Goal: Transaction & Acquisition: Book appointment/travel/reservation

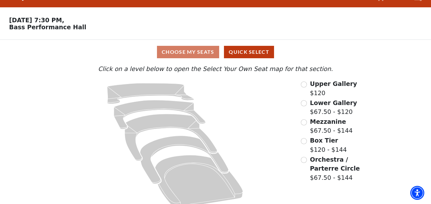
scroll to position [24, 0]
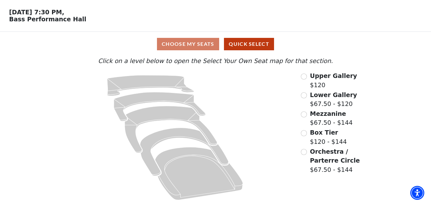
drag, startPoint x: 426, startPoint y: 69, endPoint x: 422, endPoint y: 68, distance: 4.4
click at [426, 69] on div "Choose My Seats Quick Select Current Level Click on a level below to open the S…" at bounding box center [215, 118] width 431 height 172
click at [304, 82] on div "Upper Gallery $120" at bounding box center [337, 80] width 72 height 18
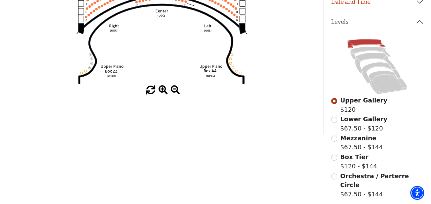
scroll to position [159, 0]
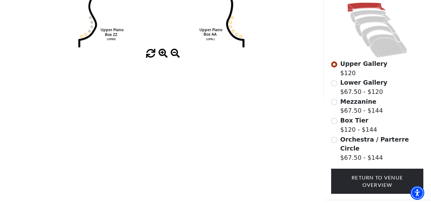
click at [158, 55] on div at bounding box center [161, 53] width 323 height 9
click at [160, 55] on span at bounding box center [162, 53] width 9 height 9
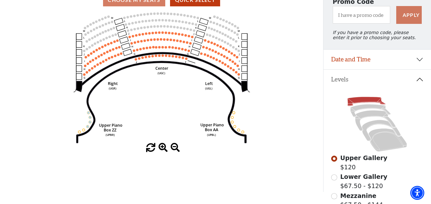
scroll to position [96, 0]
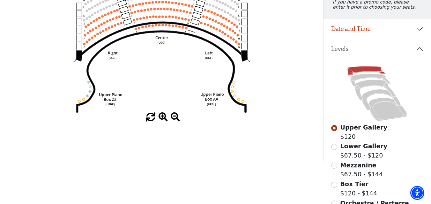
click at [163, 121] on span at bounding box center [162, 117] width 9 height 9
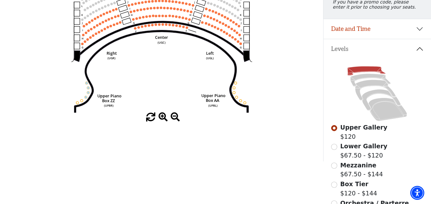
click at [163, 120] on span at bounding box center [162, 117] width 9 height 9
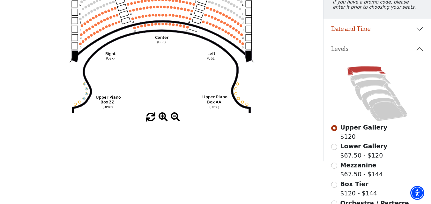
click at [163, 120] on span at bounding box center [162, 117] width 9 height 9
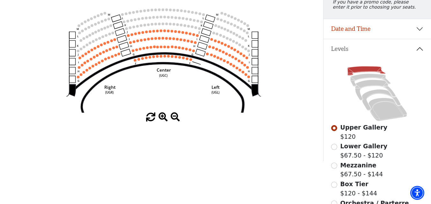
drag, startPoint x: 197, startPoint y: 98, endPoint x: 184, endPoint y: 75, distance: 26.7
click at [196, 104] on icon "Center (UGC) Right (UGR) Left (UGL) Upper Piano Box ZZ (UPBR) Upper Piano Box A…" at bounding box center [161, 47] width 291 height 131
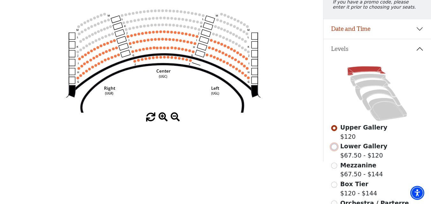
click at [336, 150] on input "Lower Gallery$67.50 - $120\a" at bounding box center [334, 147] width 6 height 6
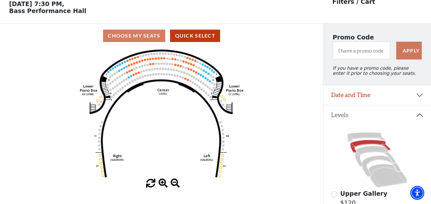
scroll to position [30, 0]
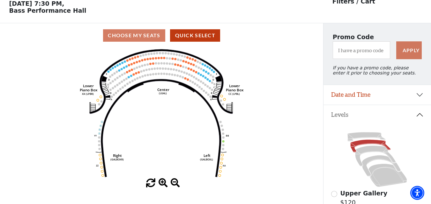
drag, startPoint x: 221, startPoint y: 49, endPoint x: 223, endPoint y: 63, distance: 14.3
click at [223, 63] on div "Choose My Seats Quick Select Current Level Lower Gallery Click on a level below…" at bounding box center [161, 125] width 323 height 204
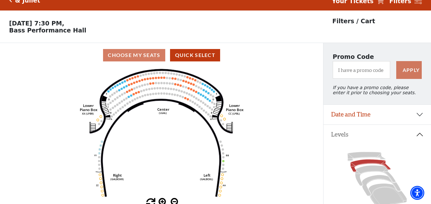
scroll to position [0, 0]
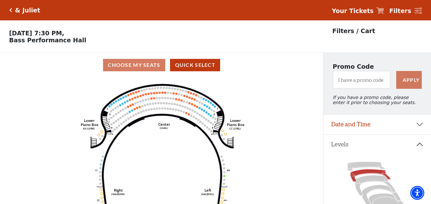
drag, startPoint x: 242, startPoint y: 81, endPoint x: 243, endPoint y: 88, distance: 7.5
click at [243, 88] on icon "Right (GALBOXR) E D C B A E D C B A YY ZZ Left (GALBOXL) BB AA Center Lower Pia…" at bounding box center [161, 142] width 291 height 131
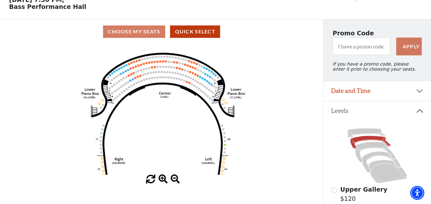
scroll to position [64, 0]
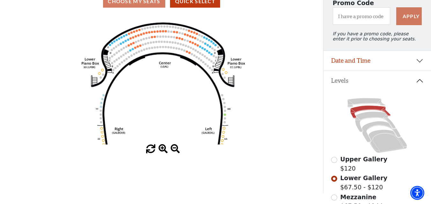
click at [165, 150] on span at bounding box center [162, 149] width 9 height 9
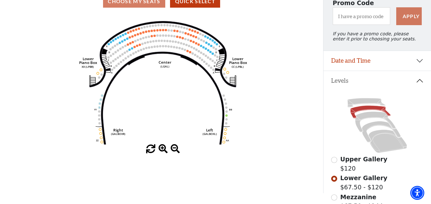
click at [165, 150] on span at bounding box center [162, 149] width 9 height 9
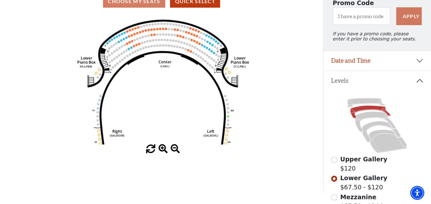
click at [165, 150] on span at bounding box center [162, 149] width 9 height 9
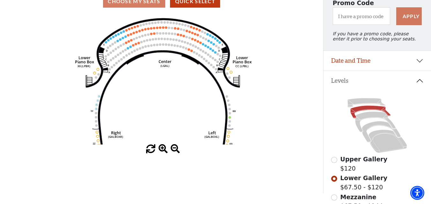
click at [165, 150] on span at bounding box center [162, 149] width 9 height 9
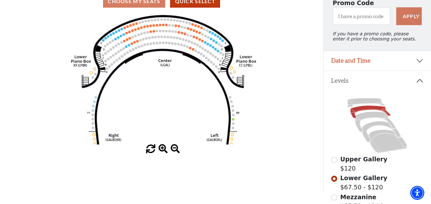
click at [165, 150] on span at bounding box center [162, 149] width 9 height 9
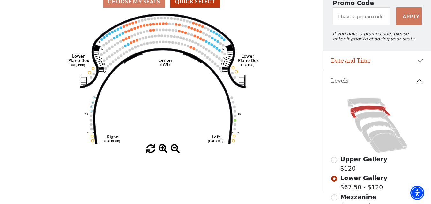
click at [165, 150] on span at bounding box center [162, 149] width 9 height 9
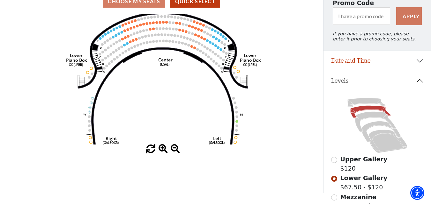
click at [165, 150] on span at bounding box center [162, 149] width 9 height 9
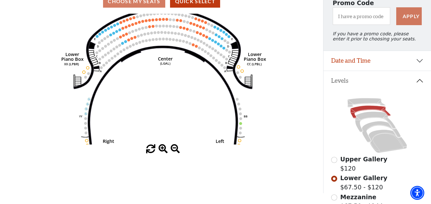
click at [165, 150] on span at bounding box center [162, 149] width 9 height 9
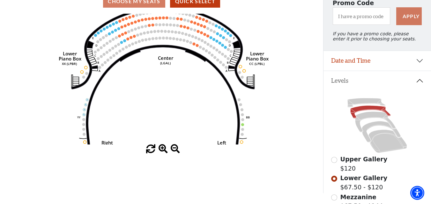
click at [165, 150] on span at bounding box center [162, 149] width 9 height 9
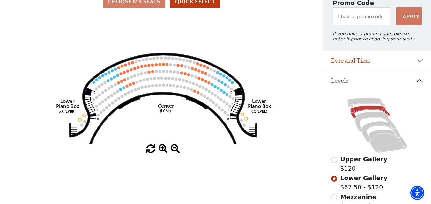
drag, startPoint x: 195, startPoint y: 79, endPoint x: 195, endPoint y: 133, distance: 54.2
click at [195, 137] on icon "Right (GALBOXR) E D C B A E D C B A YY ZZ Left (GALBOXL) BB AA Center Lower Pia…" at bounding box center [161, 79] width 291 height 131
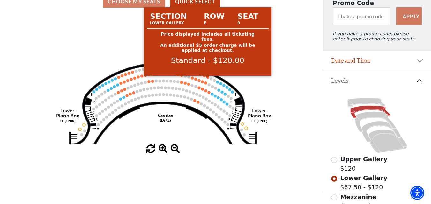
click at [208, 79] on circle at bounding box center [207, 77] width 3 height 3
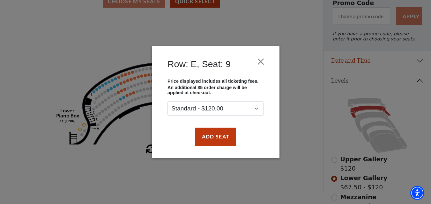
click at [215, 124] on div "Add Seat" at bounding box center [215, 137] width 108 height 30
drag, startPoint x: 298, startPoint y: 96, endPoint x: 291, endPoint y: 94, distance: 7.4
click at [295, 95] on div "Row: E, Seat: 9 Price displayed includes all ticketing fees. An additional $5 o…" at bounding box center [215, 102] width 431 height 204
click at [261, 60] on button "Close" at bounding box center [260, 61] width 12 height 12
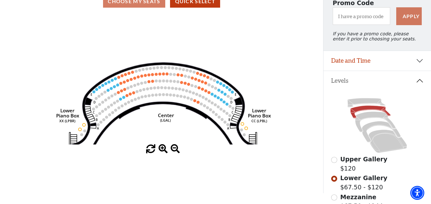
click at [207, 78] on icon "Right (GALBOXR) E D C B A E D C B A YY ZZ Left (GALBOXL) BB AA Center Lower Pia…" at bounding box center [161, 79] width 291 height 131
click at [206, 78] on icon "Right (GALBOXR) E D C B A E D C B A YY ZZ Left (GALBOXL) BB AA Center Lower Pia…" at bounding box center [161, 79] width 291 height 131
click at [209, 80] on use "Seat Selected" at bounding box center [210, 78] width 3 height 3
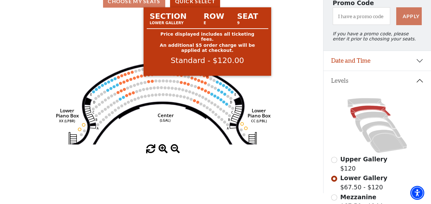
click at [208, 79] on circle at bounding box center [207, 77] width 3 height 3
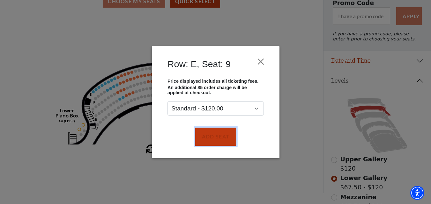
drag, startPoint x: 209, startPoint y: 129, endPoint x: 207, endPoint y: 120, distance: 9.8
click at [210, 129] on button "Add Seat" at bounding box center [215, 137] width 41 height 18
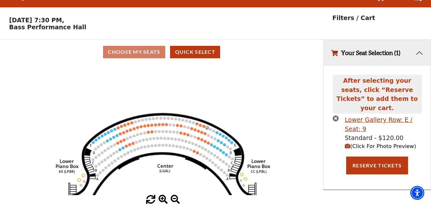
scroll to position [0, 0]
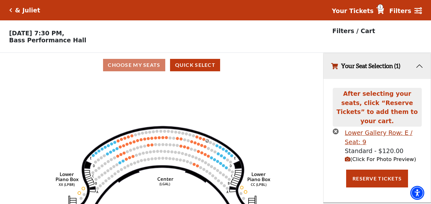
click at [204, 140] on icon "Right (GALBOXR) E D C B A E D C B A YY ZZ Left (GALBOXL) BB AA Center Lower Pia…" at bounding box center [161, 142] width 291 height 131
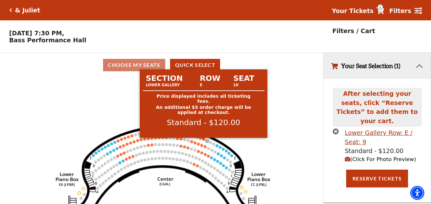
click at [203, 141] on circle at bounding box center [203, 139] width 3 height 3
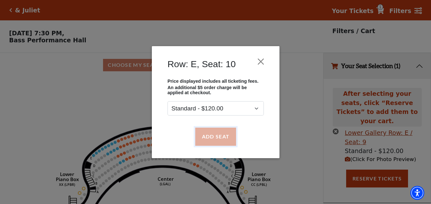
click at [213, 135] on button "Add Seat" at bounding box center [215, 137] width 41 height 18
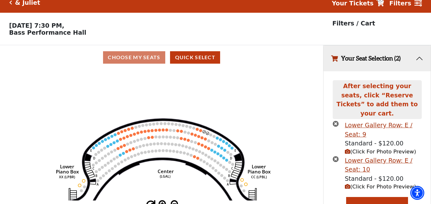
scroll to position [12, 0]
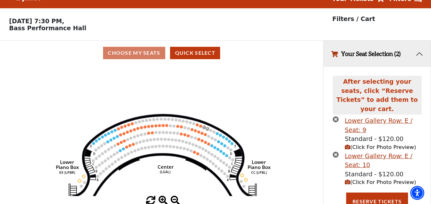
click at [199, 130] on icon "Right (GALBOXR) E D C B A E D C B A YY ZZ Left (GALBOXL) BB AA Center Lower Pia…" at bounding box center [161, 130] width 291 height 131
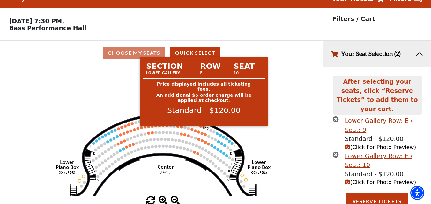
click at [201, 127] on div at bounding box center [203, 127] width 5 height 3
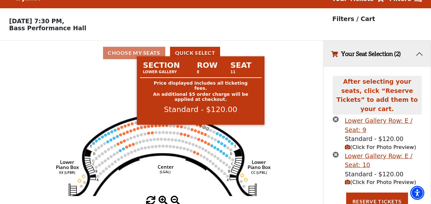
click at [200, 128] on circle at bounding box center [200, 126] width 3 height 3
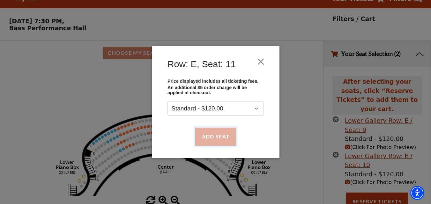
click at [207, 136] on button "Add Seat" at bounding box center [215, 137] width 41 height 18
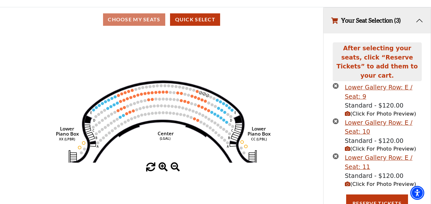
scroll to position [47, 0]
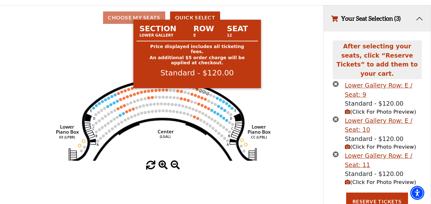
click at [197, 91] on circle at bounding box center [196, 89] width 3 height 3
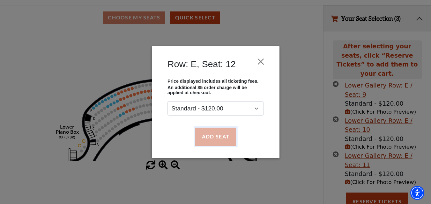
click at [209, 128] on button "Add Seat" at bounding box center [215, 137] width 41 height 18
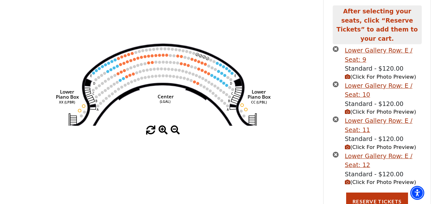
click at [207, 132] on button "Add Seat" at bounding box center [215, 140] width 45 height 20
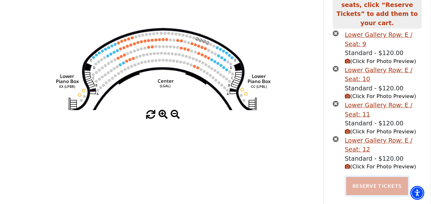
click at [365, 177] on button "Reserve Tickets" at bounding box center [377, 186] width 62 height 18
click at [374, 179] on button "Reserve Tickets" at bounding box center [377, 186] width 62 height 18
click at [365, 178] on button "Reserve Tickets" at bounding box center [377, 186] width 62 height 18
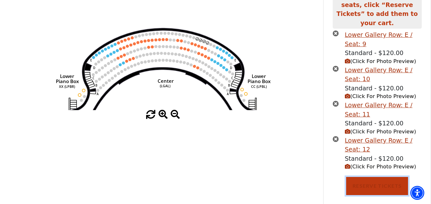
click at [280, 47] on icon "Right (GALBOXR) E D C B A E D C B A YY ZZ Left (GALBOXL) BB AA Center Lower Pia…" at bounding box center [161, 44] width 291 height 131
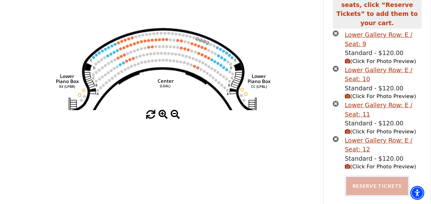
click at [362, 177] on button "Reserve Tickets" at bounding box center [377, 186] width 62 height 18
click at [358, 177] on button "Reserve Tickets" at bounding box center [377, 186] width 62 height 18
click at [382, 178] on button "Reserve Tickets" at bounding box center [377, 186] width 62 height 18
click at [379, 177] on button "Reserve Tickets" at bounding box center [377, 186] width 62 height 18
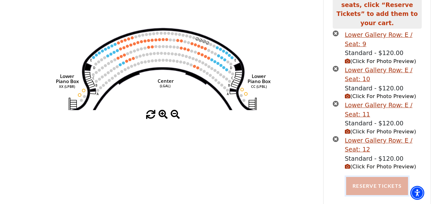
click at [366, 180] on button "Reserve Tickets" at bounding box center [377, 186] width 62 height 18
click at [360, 177] on button "Reserve Tickets" at bounding box center [377, 186] width 62 height 18
click at [355, 177] on button "Reserve Tickets" at bounding box center [377, 186] width 62 height 18
click at [355, 188] on button "Reserve Tickets" at bounding box center [377, 186] width 62 height 18
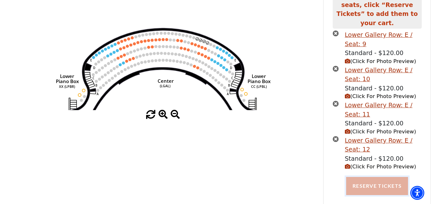
click at [357, 180] on button "Reserve Tickets" at bounding box center [377, 186] width 62 height 18
click at [358, 181] on button "Reserve Tickets" at bounding box center [377, 186] width 62 height 18
click at [348, 177] on button "Reserve Tickets" at bounding box center [377, 186] width 62 height 18
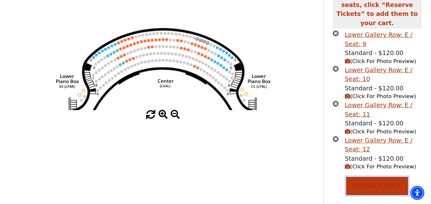
drag, startPoint x: 348, startPoint y: 178, endPoint x: 365, endPoint y: 78, distance: 101.2
click at [352, 165] on div "After selecting your seats, click “Reserve Tickets” to add them to your cart. L…" at bounding box center [376, 95] width 107 height 229
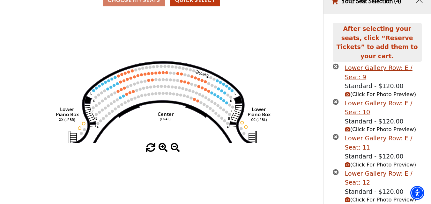
scroll to position [34, 0]
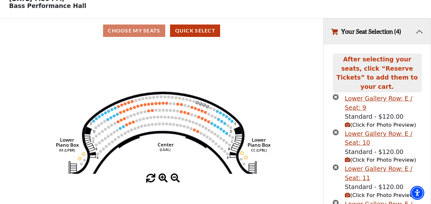
click at [255, 51] on icon "Right (GALBOXR) E D C B A E D C B A YY ZZ Left (GALBOXL) BB AA Center Lower Pia…" at bounding box center [161, 108] width 291 height 131
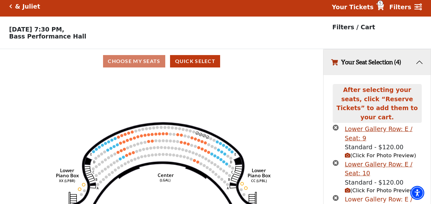
scroll to position [98, 0]
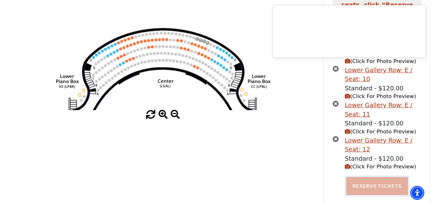
click at [353, 177] on button "Reserve Tickets" at bounding box center [377, 186] width 62 height 18
click at [354, 177] on button "Reserve Tickets" at bounding box center [377, 186] width 62 height 18
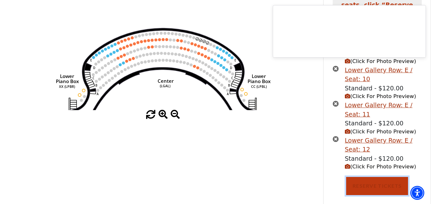
click at [301, 108] on icon "Right (GALBOXR) E D C B A E D C B A YY ZZ Left (GALBOXL) BB AA Center Lower Pia…" at bounding box center [161, 44] width 291 height 131
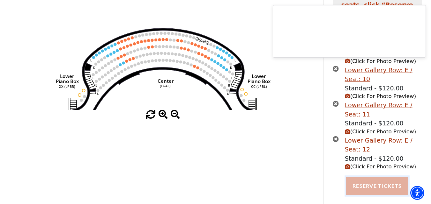
click at [366, 182] on button "Reserve Tickets" at bounding box center [377, 186] width 62 height 18
click at [366, 179] on button "Reserve Tickets" at bounding box center [377, 186] width 62 height 18
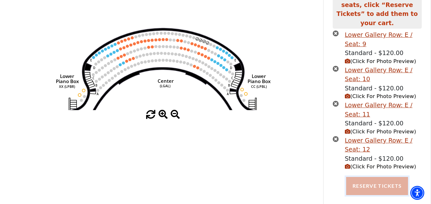
click at [366, 178] on button "Reserve Tickets" at bounding box center [377, 186] width 62 height 18
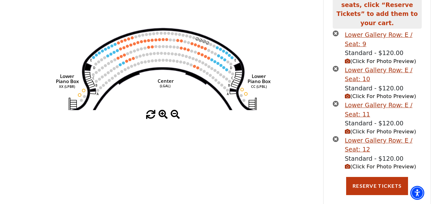
click at [367, 169] on div "Lower Gallery Row: E / Seat: 9 Standard - $120.00 (Click For Photo Preview) Low…" at bounding box center [377, 103] width 98 height 147
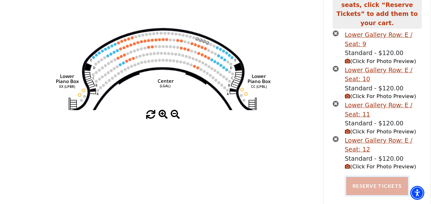
click at [365, 177] on button "Reserve Tickets" at bounding box center [377, 186] width 62 height 18
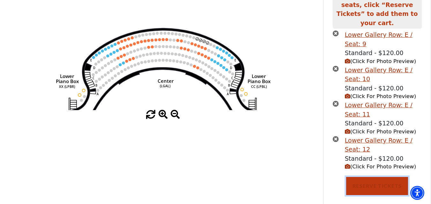
drag, startPoint x: 364, startPoint y: 173, endPoint x: 319, endPoint y: 132, distance: 60.5
click at [364, 177] on button "Reserve Tickets" at bounding box center [377, 186] width 62 height 18
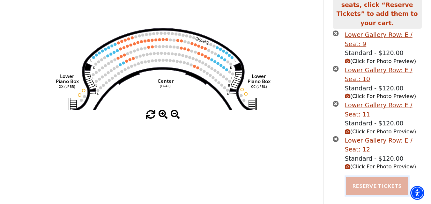
click at [368, 178] on button "Reserve Tickets" at bounding box center [377, 186] width 62 height 18
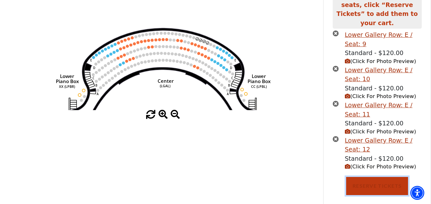
drag, startPoint x: 367, startPoint y: 177, endPoint x: 308, endPoint y: 140, distance: 70.0
click at [365, 177] on button "Reserve Tickets" at bounding box center [377, 186] width 62 height 18
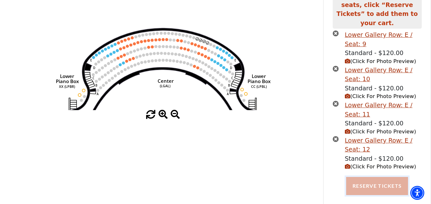
click at [367, 180] on button "Reserve Tickets" at bounding box center [377, 186] width 62 height 18
click at [362, 180] on button "Reserve Tickets" at bounding box center [377, 186] width 62 height 18
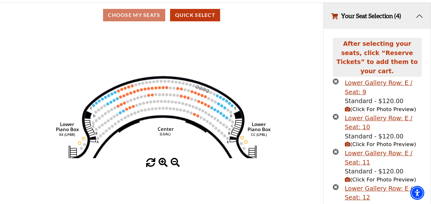
scroll to position [0, 0]
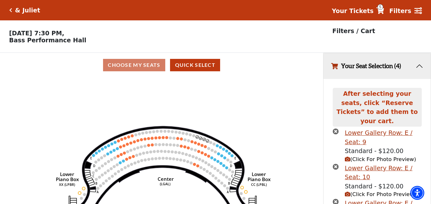
click at [337, 128] on icon "times-circle" at bounding box center [335, 131] width 6 height 6
click at [335, 128] on icon "times-circle" at bounding box center [335, 131] width 6 height 6
click at [336, 164] on icon "times-circle" at bounding box center [335, 167] width 6 height 6
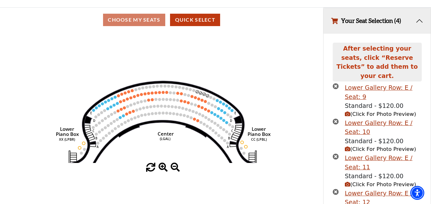
scroll to position [34, 0]
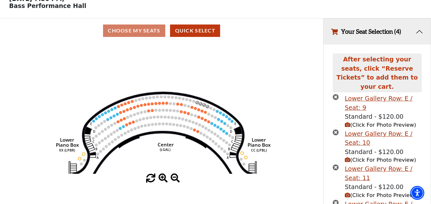
drag, startPoint x: 336, startPoint y: 35, endPoint x: 333, endPoint y: 33, distance: 3.4
click at [335, 35] on icon "button" at bounding box center [334, 32] width 7 height 6
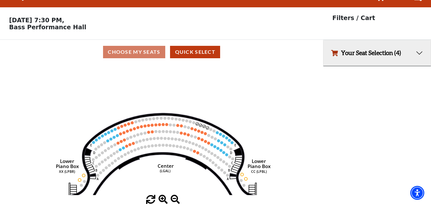
click at [333, 31] on div "Filters / Cart" at bounding box center [377, 23] width 108 height 32
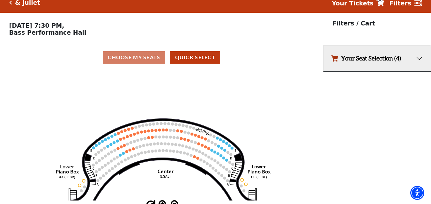
scroll to position [0, 0]
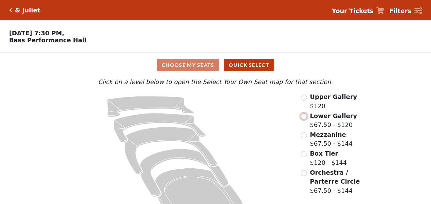
click at [302, 119] on input "radio" at bounding box center [304, 116] width 6 height 6
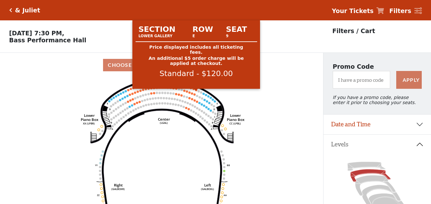
click at [196, 91] on circle at bounding box center [196, 90] width 2 height 2
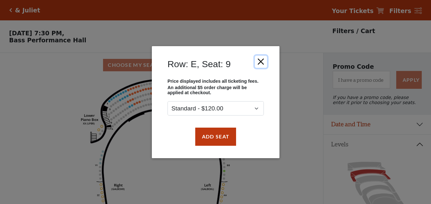
click at [262, 58] on button "Close" at bounding box center [260, 61] width 12 height 12
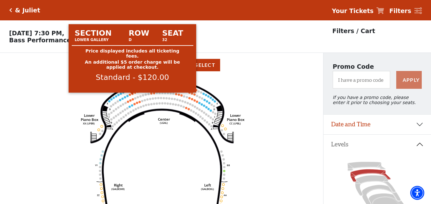
click at [132, 98] on icon "Right (GALBOXR) E D C B A E D C B A YY ZZ Left (GALBOXL) BB AA Center Lower Pia…" at bounding box center [161, 142] width 291 height 131
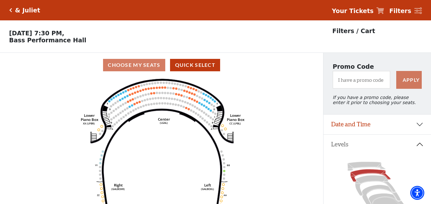
click at [147, 91] on icon "Right (GALBOXR) E D C B A E D C B A YY ZZ Left (GALBOXL) BB AA Center Lower Pia…" at bounding box center [161, 142] width 291 height 131
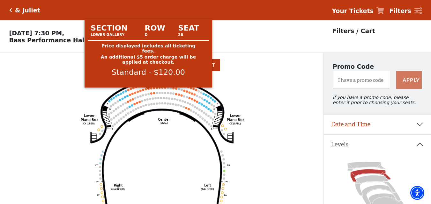
click at [149, 90] on circle at bounding box center [148, 89] width 2 height 2
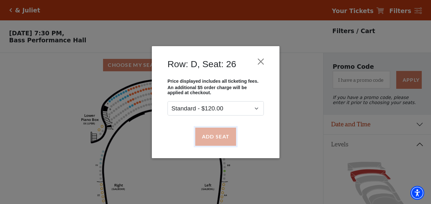
click at [207, 132] on button "Add Seat" at bounding box center [215, 137] width 41 height 18
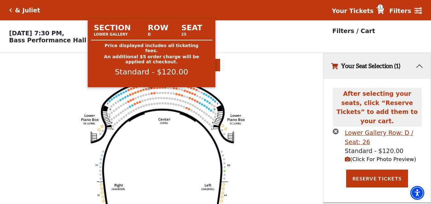
click at [151, 90] on circle at bounding box center [151, 88] width 2 height 2
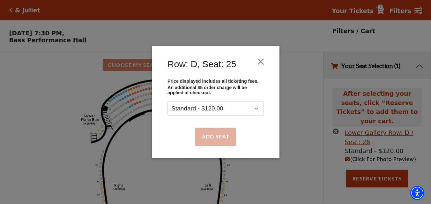
drag, startPoint x: 212, startPoint y: 127, endPoint x: 204, endPoint y: 128, distance: 8.0
click at [213, 128] on div "Add Seat" at bounding box center [215, 137] width 108 height 30
click at [197, 134] on button "Add Seat" at bounding box center [215, 137] width 41 height 18
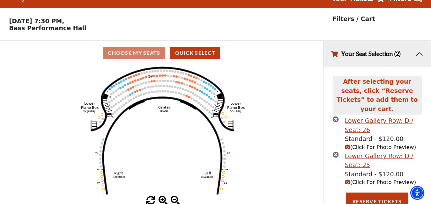
click at [146, 81] on icon "Right (GALBOXR) E D C B A E D C B A YY ZZ Left (GALBOXL) BB AA Center Lower Pia…" at bounding box center [161, 130] width 291 height 131
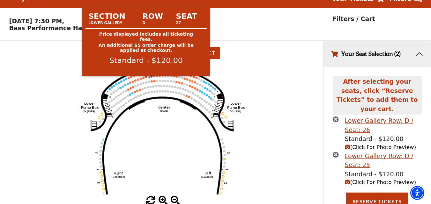
click at [145, 78] on circle at bounding box center [146, 77] width 2 height 2
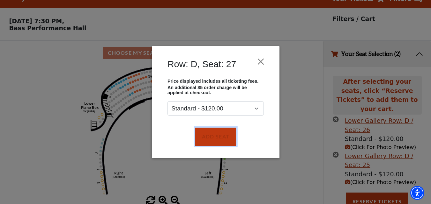
drag, startPoint x: 202, startPoint y: 135, endPoint x: 193, endPoint y: 125, distance: 13.1
click at [202, 135] on button "Add Seat" at bounding box center [215, 137] width 41 height 18
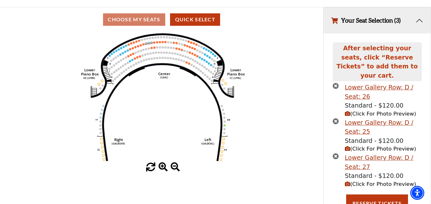
scroll to position [47, 0]
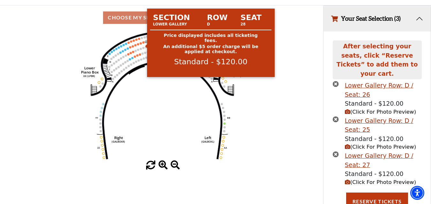
click at [144, 44] on circle at bounding box center [143, 42] width 2 height 2
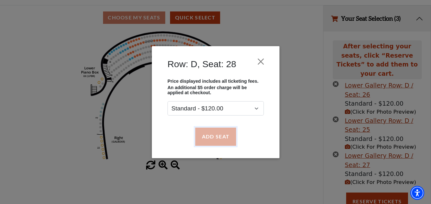
click at [204, 136] on button "Add Seat" at bounding box center [215, 137] width 41 height 18
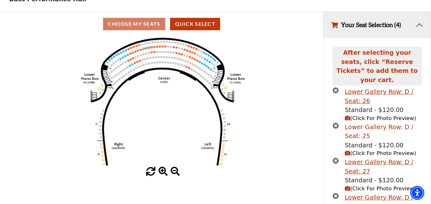
scroll to position [98, 0]
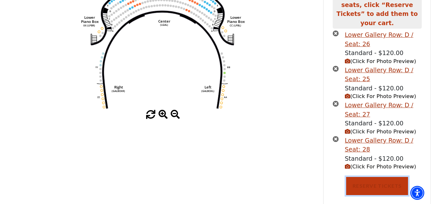
click at [357, 180] on button "Reserve Tickets" at bounding box center [377, 186] width 62 height 18
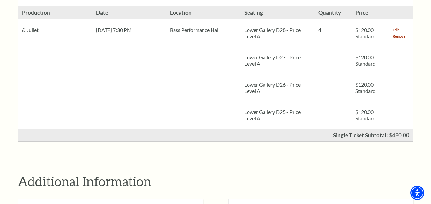
scroll to position [319, 0]
click at [398, 33] on link "Remove" at bounding box center [398, 36] width 13 height 6
click at [399, 33] on link "Remove" at bounding box center [398, 36] width 13 height 6
